Goal: Task Accomplishment & Management: Manage account settings

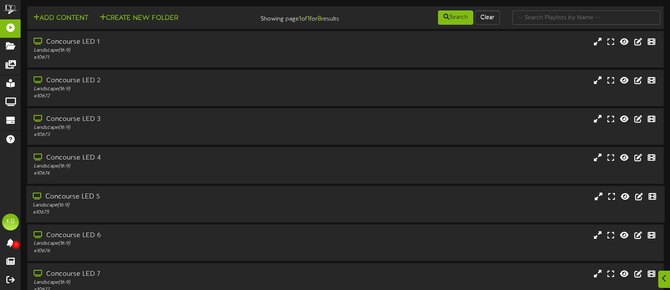
scroll to position [82, 0]
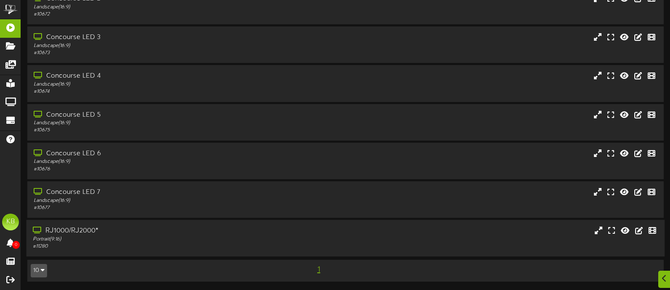
click at [109, 226] on div "RJ1000/RJ2000* Portrait ( 9:16 ) # 11280" at bounding box center [345, 238] width 639 height 37
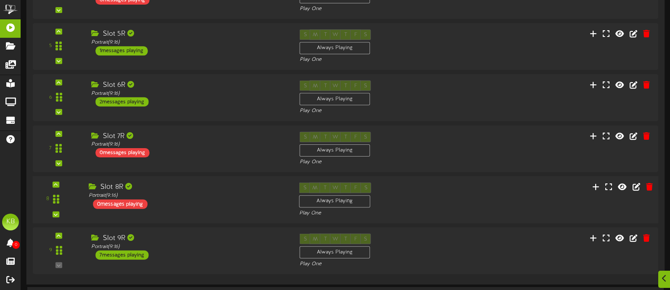
scroll to position [598, 0]
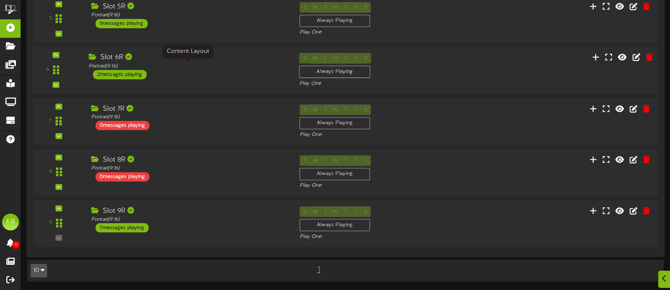
click at [124, 69] on div "Portrait ( 9:16 )" at bounding box center [188, 66] width 198 height 7
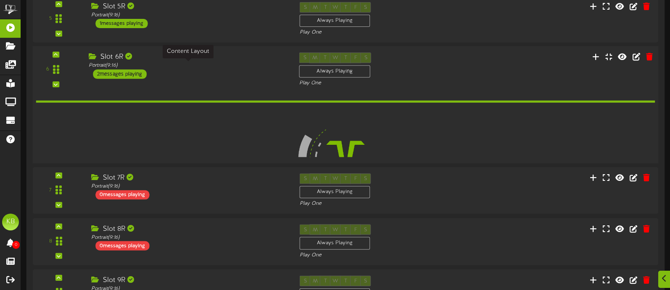
scroll to position [598, 0]
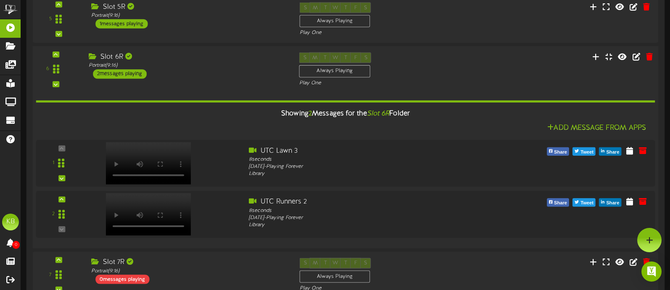
click at [117, 74] on div "2 messages playing" at bounding box center [120, 73] width 54 height 9
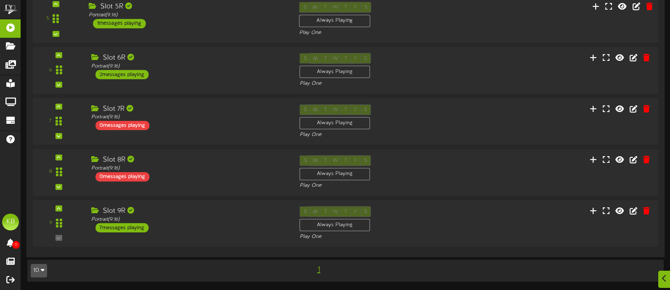
click at [135, 21] on div "1 messages playing" at bounding box center [119, 23] width 53 height 9
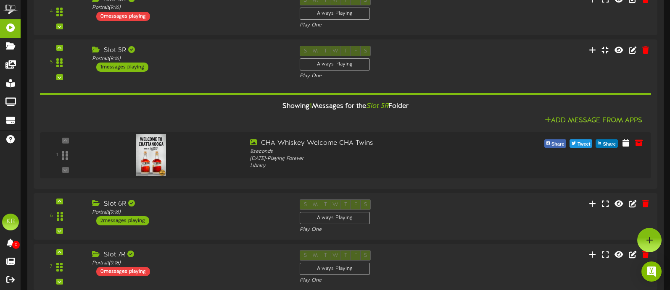
scroll to position [513, 0]
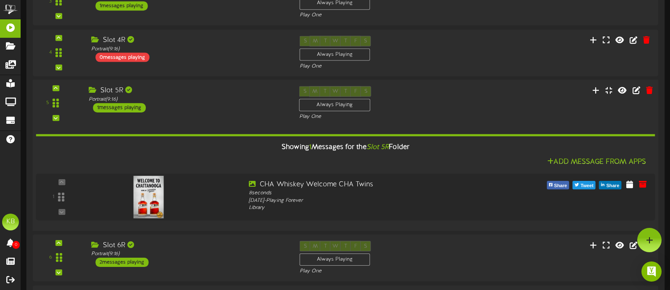
click at [129, 107] on div "1 messages playing" at bounding box center [119, 107] width 53 height 9
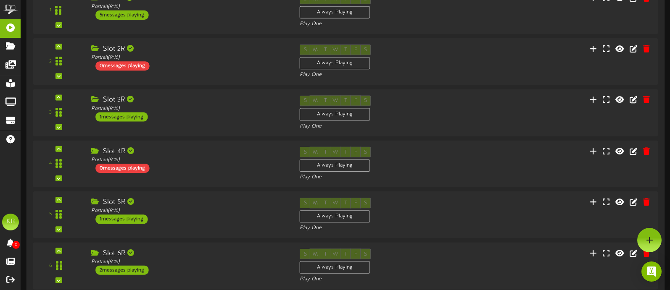
scroll to position [387, 0]
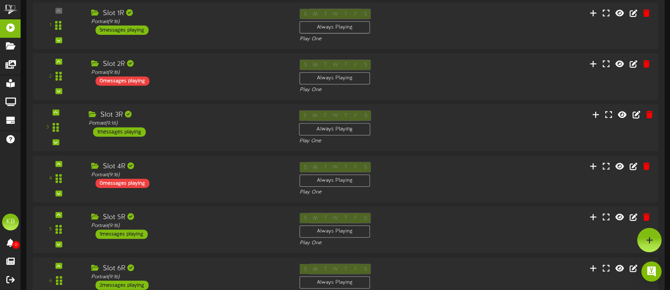
click at [130, 132] on div "1 messages playing" at bounding box center [119, 132] width 53 height 9
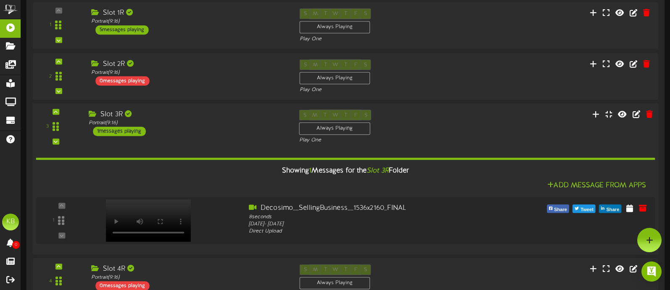
click at [130, 129] on div "1 messages playing" at bounding box center [119, 131] width 53 height 9
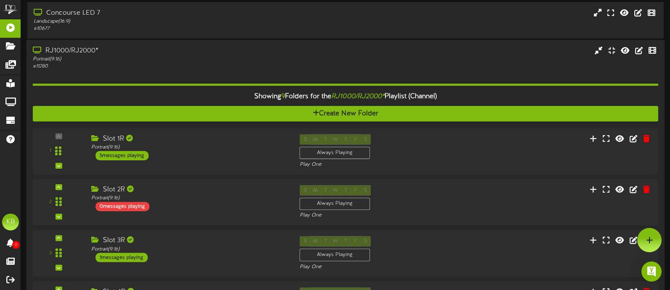
scroll to position [261, 0]
click at [124, 151] on div "Portrait ( 9:16 )" at bounding box center [188, 147] width 198 height 7
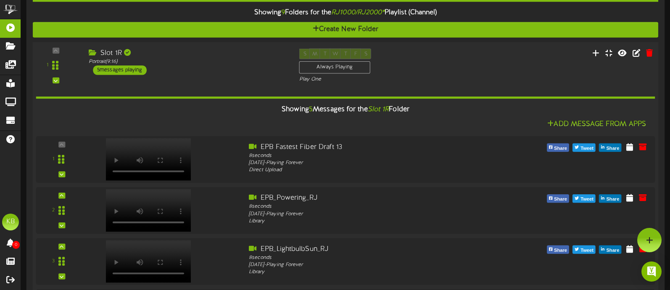
click at [133, 68] on div "5 messages playing" at bounding box center [120, 70] width 54 height 9
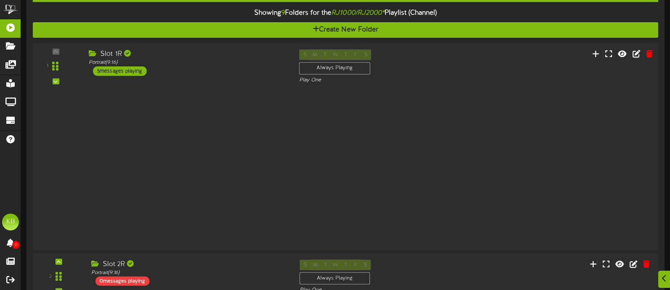
scroll to position [346, 0]
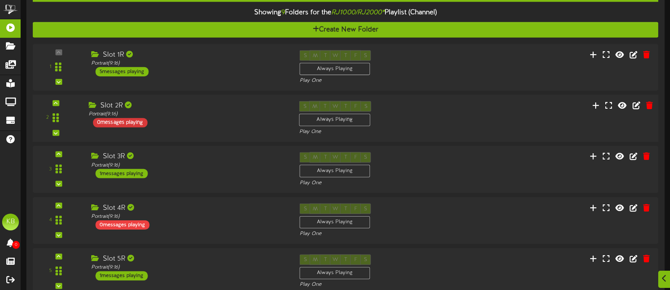
click at [133, 120] on div "0 messages playing" at bounding box center [120, 122] width 55 height 9
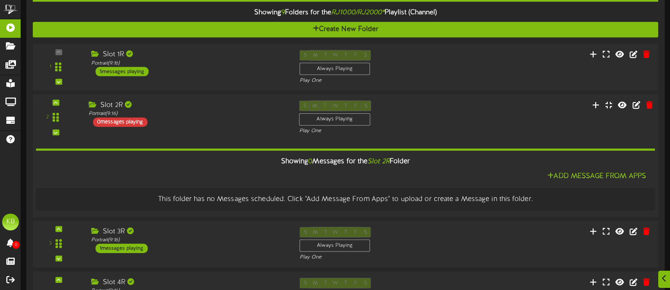
click at [133, 120] on div "0 messages playing" at bounding box center [120, 122] width 55 height 9
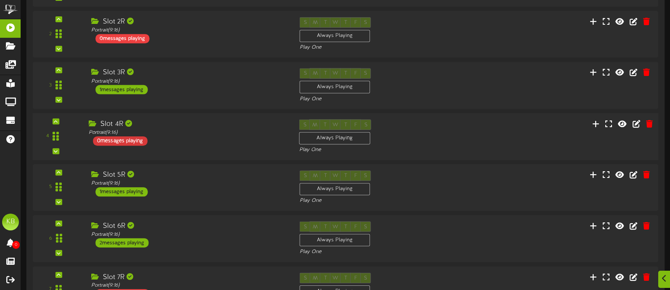
click at [132, 138] on div "0 messages playing" at bounding box center [120, 140] width 55 height 9
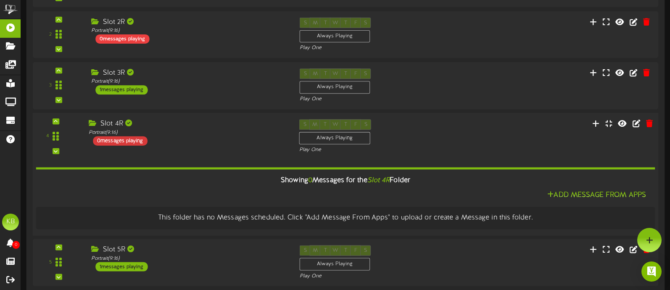
click at [132, 138] on div "0 messages playing" at bounding box center [120, 140] width 55 height 9
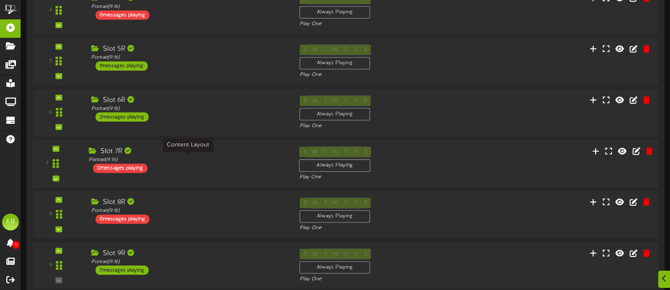
click at [132, 163] on div "Portrait ( 9:16 )" at bounding box center [188, 159] width 198 height 7
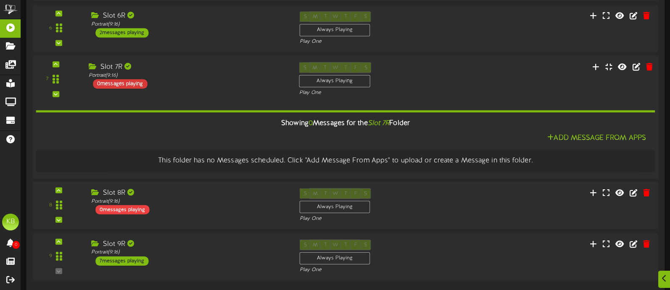
click at [132, 84] on div "0 messages playing" at bounding box center [120, 83] width 55 height 9
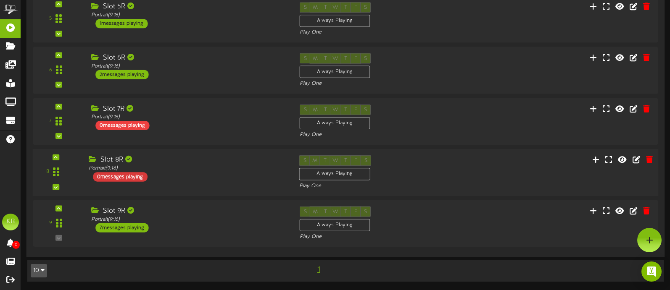
click at [135, 176] on div "0 messages playing" at bounding box center [120, 176] width 55 height 9
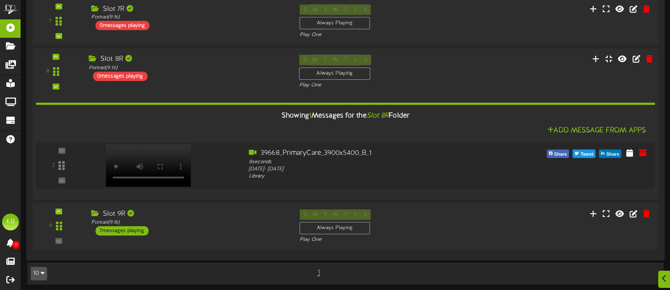
scroll to position [701, 0]
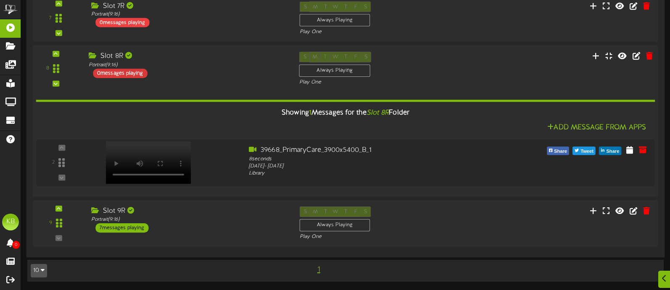
click at [128, 72] on div "0 messages playing" at bounding box center [120, 73] width 55 height 9
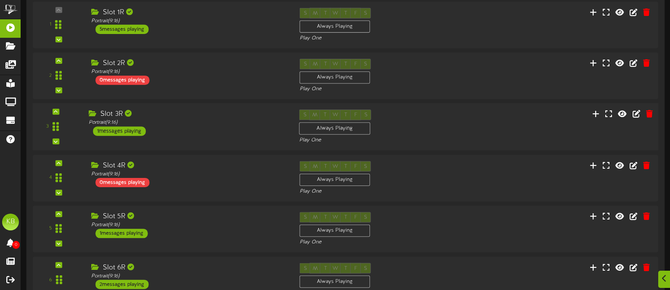
scroll to position [598, 0]
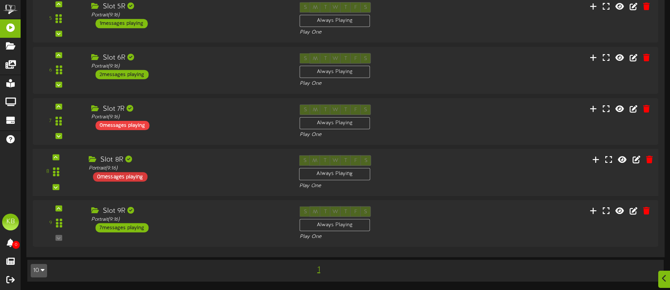
click at [124, 174] on div "0 messages playing" at bounding box center [120, 176] width 55 height 9
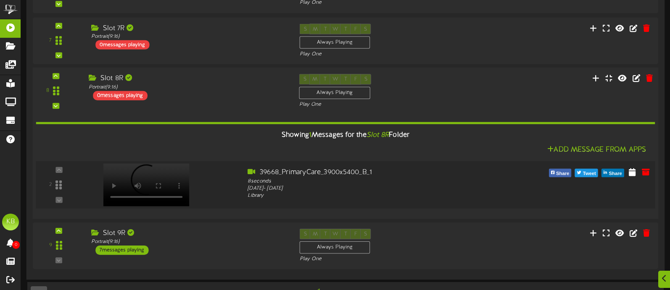
scroll to position [682, 0]
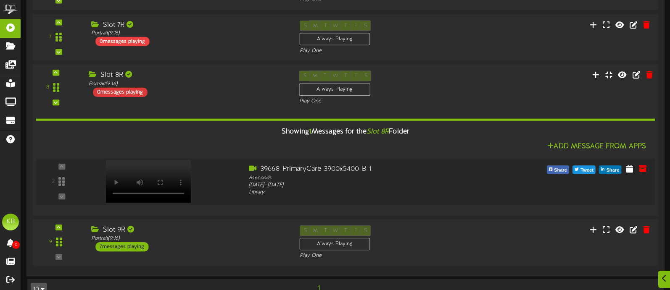
click at [136, 91] on div "0 messages playing" at bounding box center [120, 91] width 55 height 9
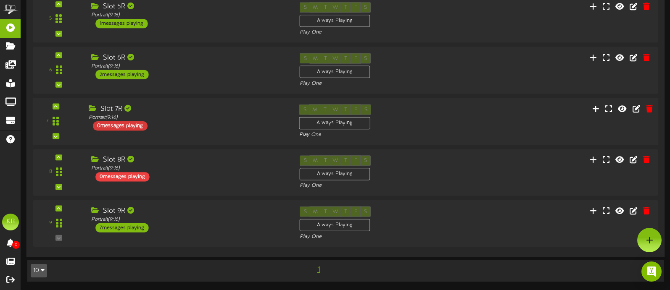
click at [127, 121] on div "0 messages playing" at bounding box center [120, 125] width 55 height 9
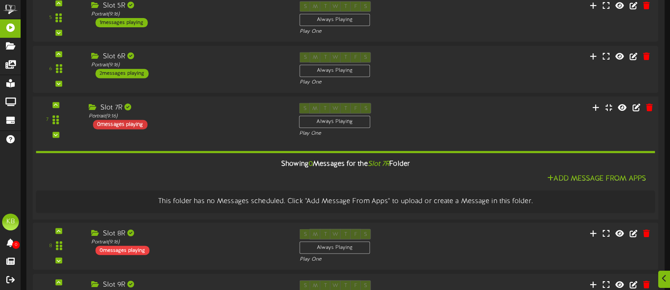
click at [132, 123] on div "0 messages playing" at bounding box center [120, 124] width 55 height 9
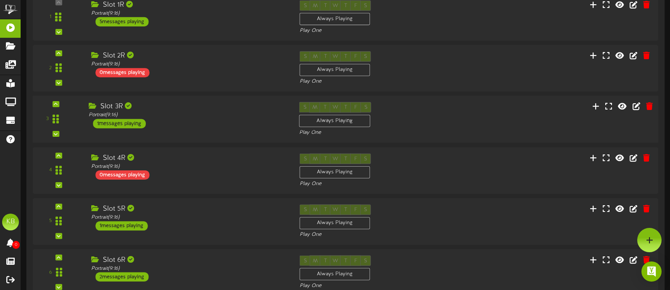
scroll to position [388, 0]
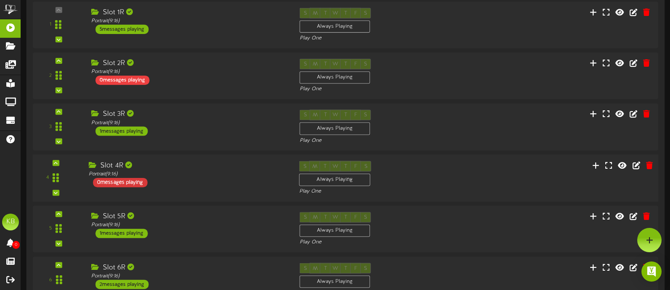
click at [134, 180] on div "0 messages playing" at bounding box center [120, 182] width 55 height 9
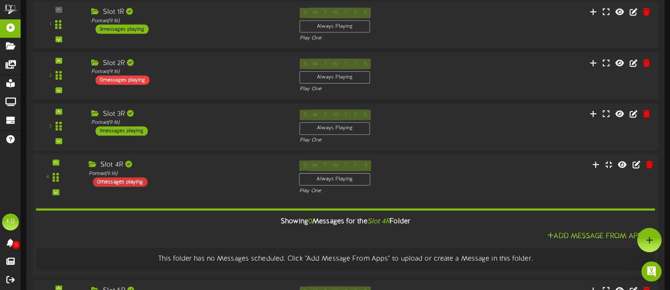
click at [134, 180] on div "0 messages playing" at bounding box center [120, 181] width 55 height 9
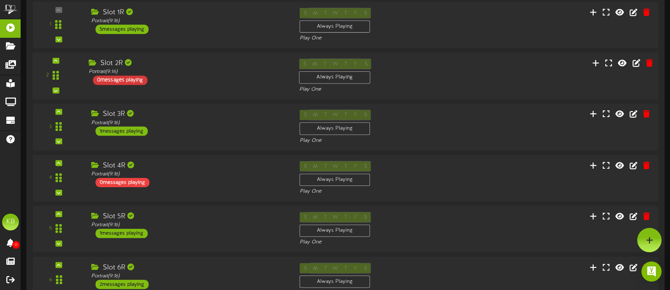
click at [139, 78] on div "0 messages playing" at bounding box center [120, 80] width 55 height 9
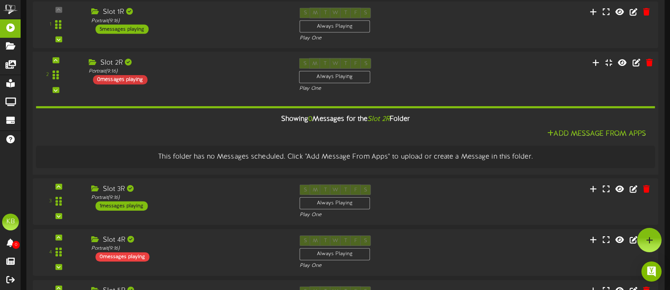
click at [136, 77] on div "0 messages playing" at bounding box center [120, 79] width 55 height 9
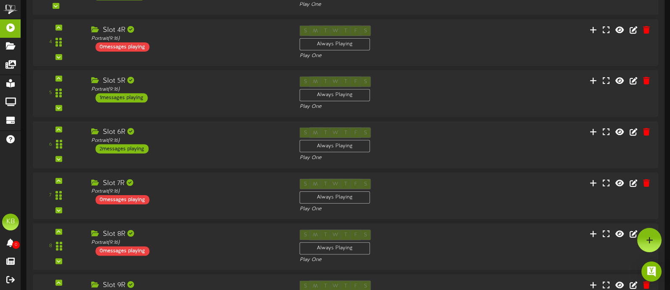
scroll to position [430, 0]
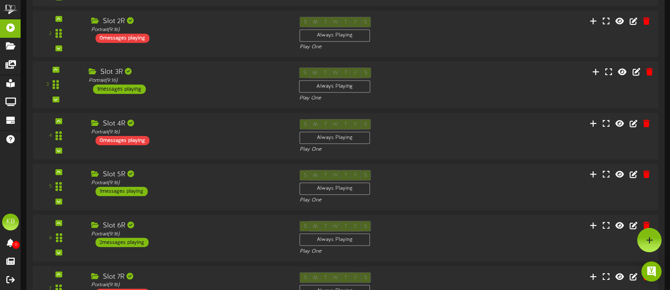
click at [126, 87] on div "1 messages playing" at bounding box center [119, 89] width 53 height 9
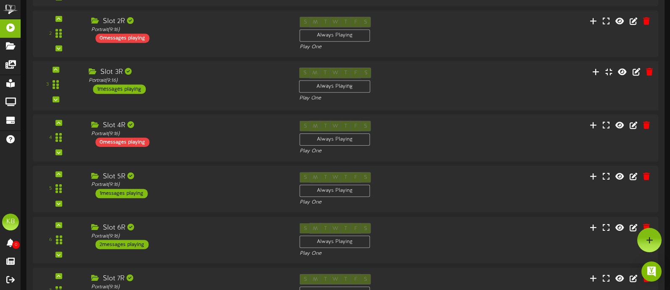
scroll to position [430, 0]
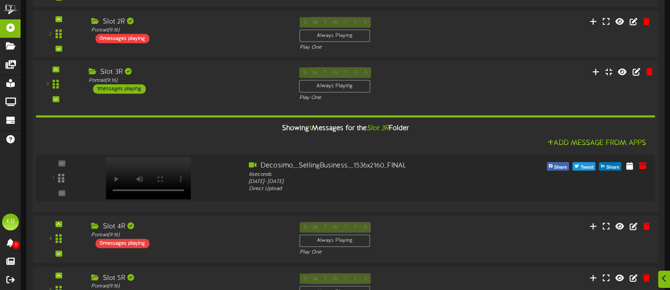
click at [124, 86] on div "1 messages playing" at bounding box center [119, 88] width 53 height 9
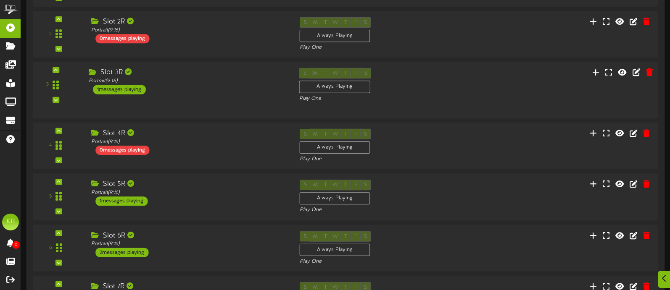
scroll to position [430, 0]
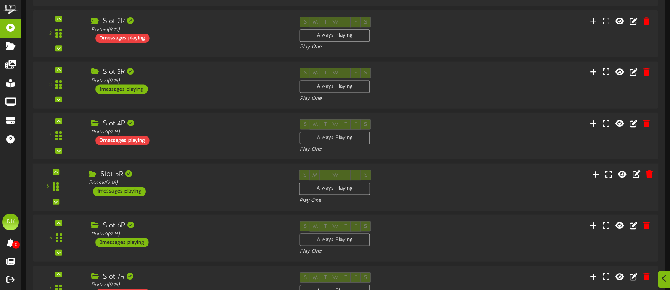
click at [127, 192] on div "1 messages playing" at bounding box center [119, 191] width 53 height 9
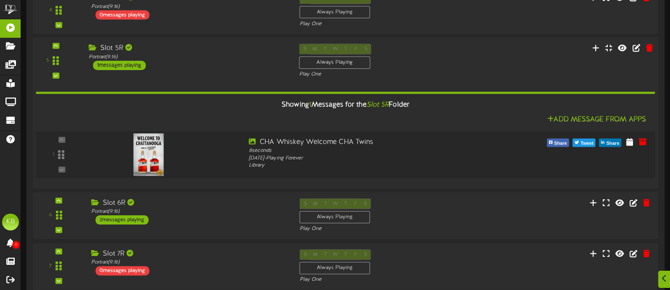
click at [125, 63] on div "1 messages playing" at bounding box center [119, 65] width 53 height 9
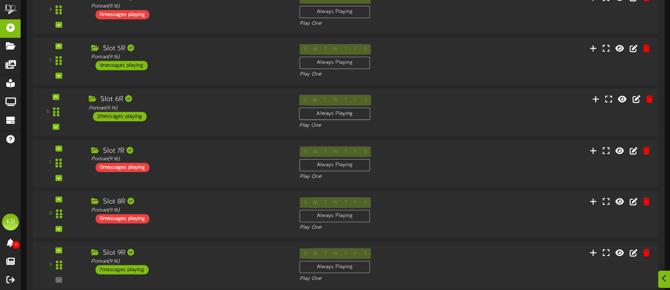
click at [127, 111] on div "Portrait ( 9:16 )" at bounding box center [188, 108] width 198 height 7
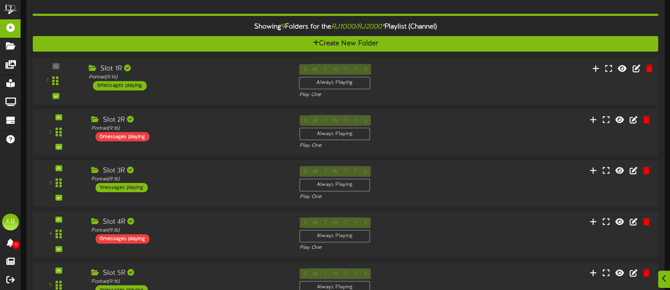
click at [136, 85] on div "5 messages playing" at bounding box center [120, 85] width 54 height 9
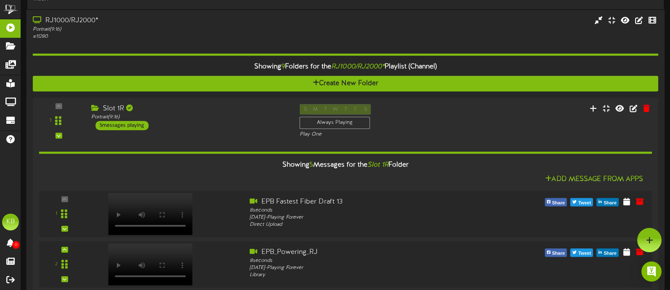
scroll to position [288, 0]
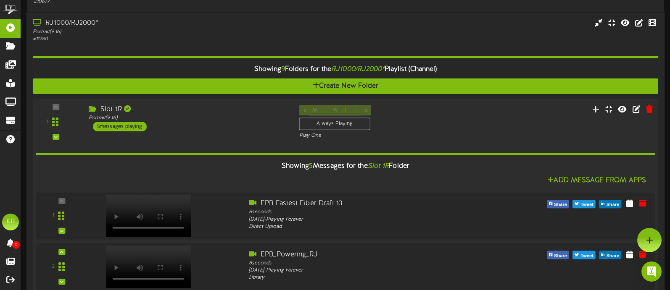
click at [127, 126] on div "5 messages playing" at bounding box center [120, 126] width 54 height 9
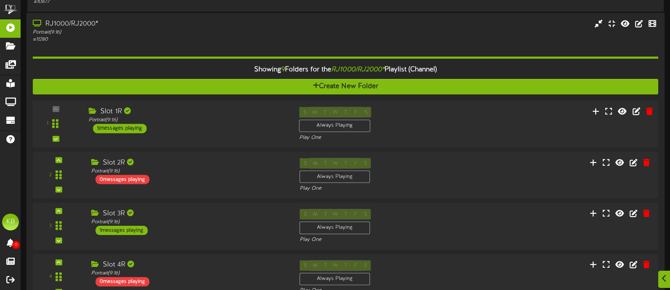
scroll to position [372, 0]
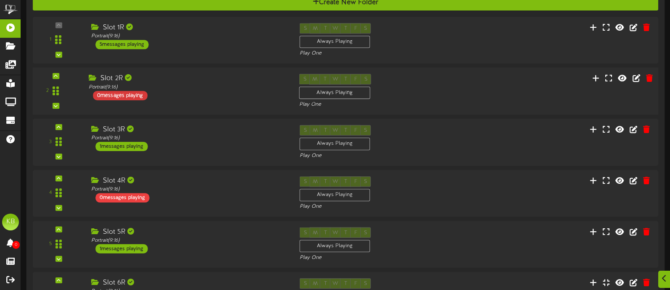
click at [132, 91] on div "0 messages playing" at bounding box center [120, 95] width 55 height 9
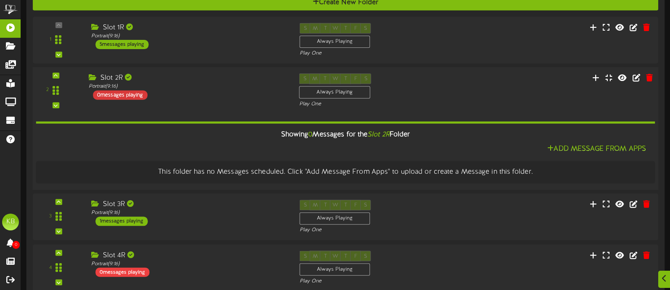
click at [127, 94] on div "0 messages playing" at bounding box center [120, 94] width 55 height 9
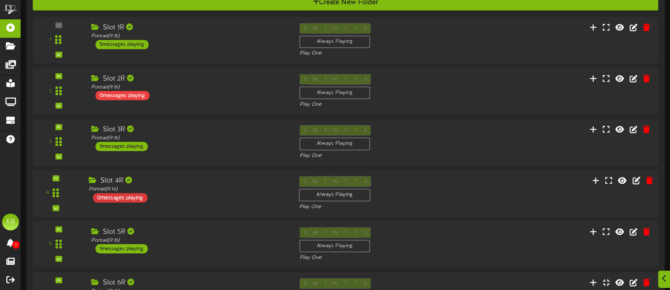
click at [131, 198] on div "0 messages playing" at bounding box center [120, 197] width 55 height 9
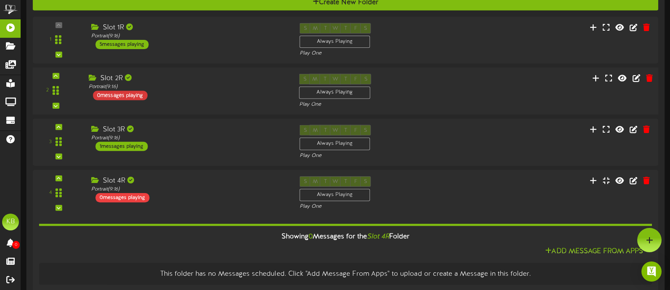
click at [130, 93] on div "0 messages playing" at bounding box center [120, 95] width 55 height 9
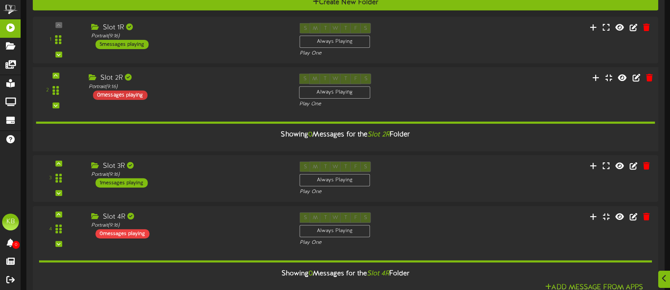
scroll to position [372, 0]
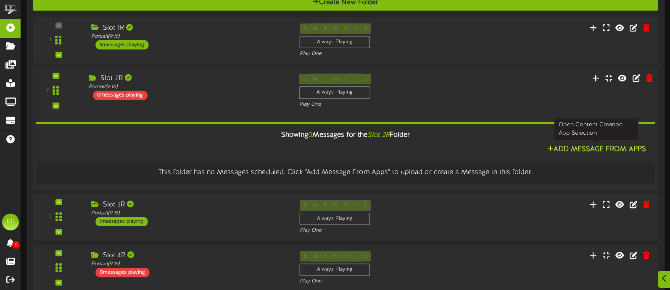
click at [604, 145] on button "Add Message From Apps" at bounding box center [597, 150] width 104 height 11
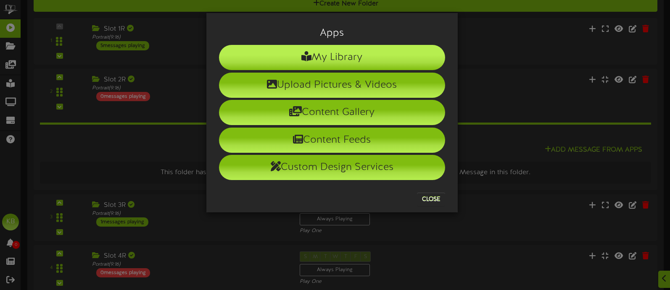
click at [347, 53] on li "My Library" at bounding box center [332, 57] width 226 height 25
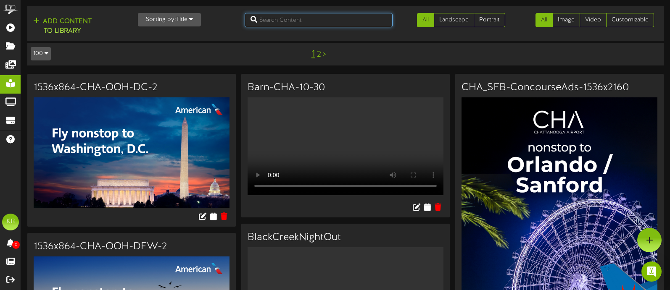
click at [321, 16] on input "text" at bounding box center [319, 20] width 148 height 14
type input "[PERSON_NAME]"
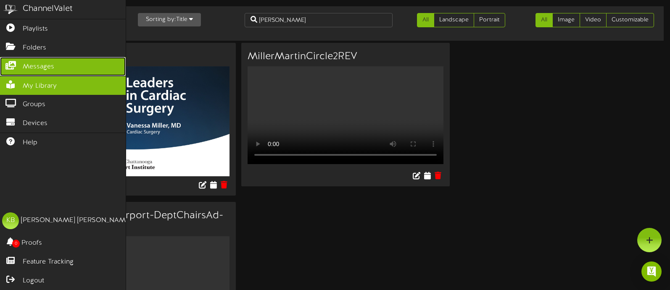
click at [41, 58] on link "Messages" at bounding box center [63, 66] width 126 height 19
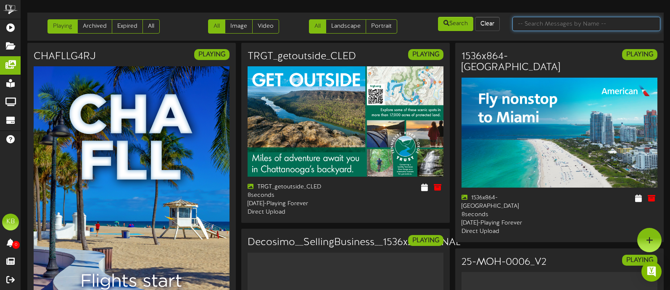
drag, startPoint x: 561, startPoint y: 19, endPoint x: 566, endPoint y: 18, distance: 5.3
click at [561, 19] on input "text" at bounding box center [586, 24] width 148 height 14
type input "[PERSON_NAME]"
